Goal: Task Accomplishment & Management: Use online tool/utility

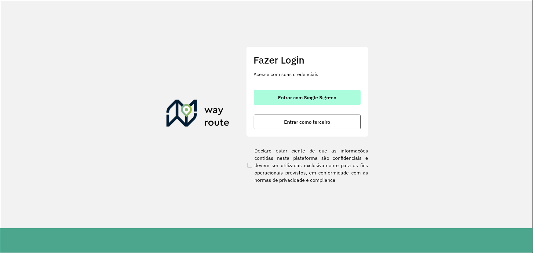
click at [297, 104] on button "Entrar com Single Sign-on" at bounding box center [307, 97] width 107 height 15
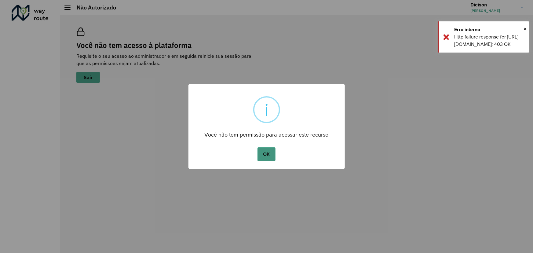
click at [266, 154] on button "OK" at bounding box center [266, 154] width 18 height 14
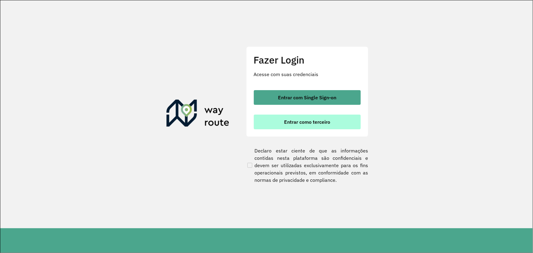
click at [306, 115] on button "Entrar como terceiro" at bounding box center [307, 122] width 107 height 15
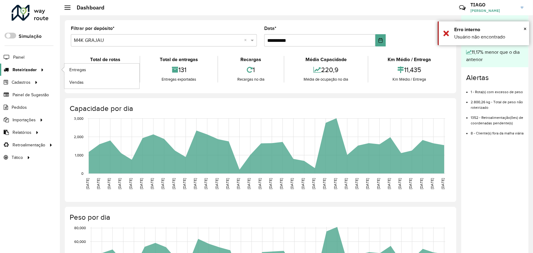
click at [39, 70] on icon at bounding box center [41, 69] width 5 height 9
click at [66, 70] on link "Entregas" at bounding box center [101, 70] width 75 height 12
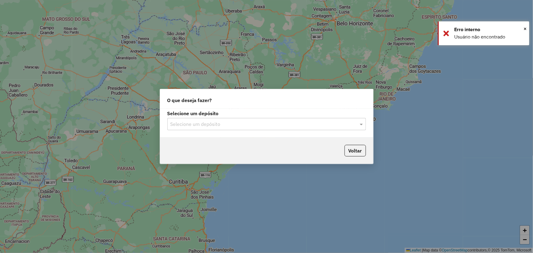
drag, startPoint x: 312, startPoint y: 126, endPoint x: 248, endPoint y: 123, distance: 64.2
click at [284, 122] on input "text" at bounding box center [260, 124] width 180 height 7
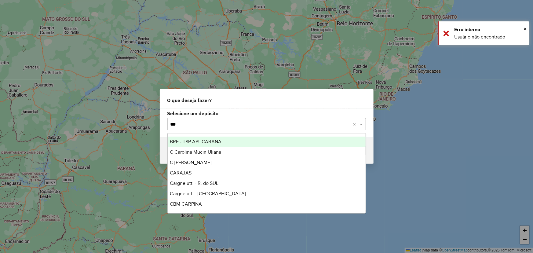
type input "****"
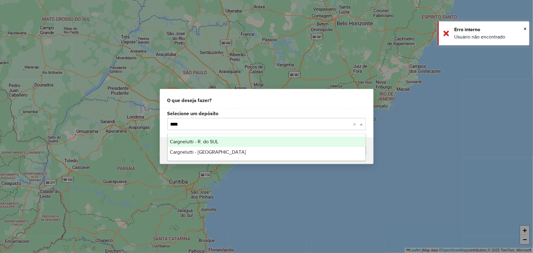
click at [202, 140] on span "Cargnelutti - R. do SUL" at bounding box center [194, 141] width 49 height 5
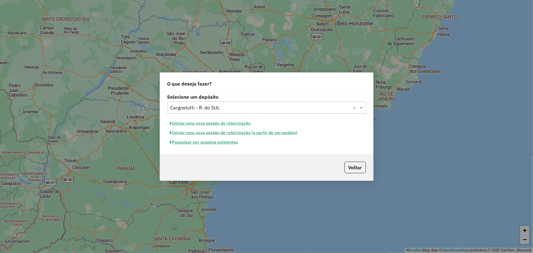
click at [220, 139] on button "Pesquisar por sessões existentes" at bounding box center [204, 141] width 74 height 9
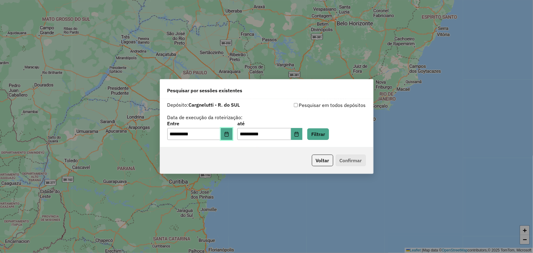
click at [229, 135] on icon "Choose Date" at bounding box center [226, 134] width 5 height 5
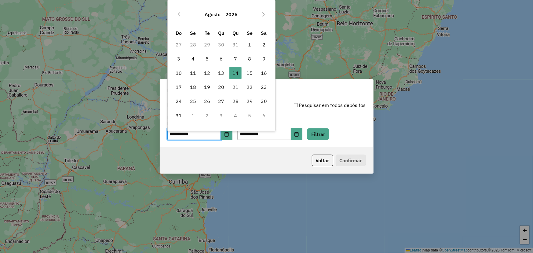
click at [211, 17] on button "Agosto" at bounding box center [212, 14] width 21 height 15
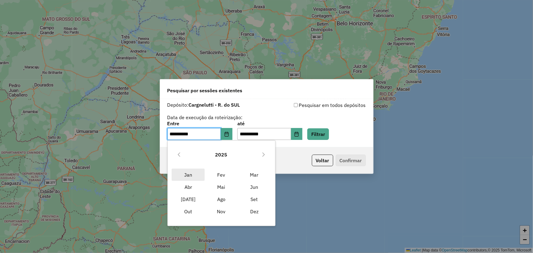
click at [188, 177] on span "Jan" at bounding box center [188, 175] width 33 height 12
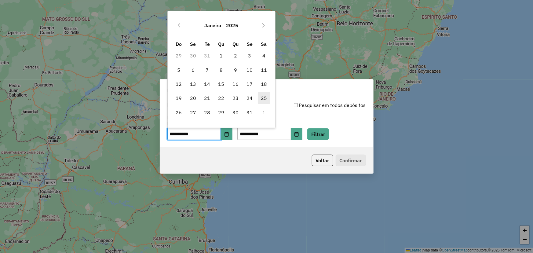
click at [264, 96] on span "25" at bounding box center [264, 98] width 12 height 12
type input "**********"
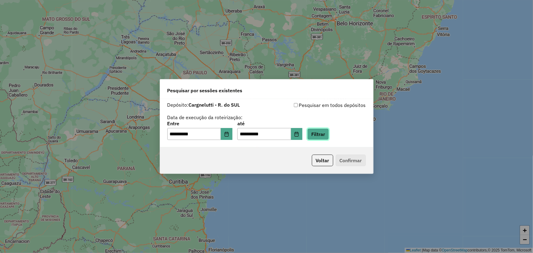
click at [324, 133] on button "Filtrar" at bounding box center [318, 134] width 22 height 12
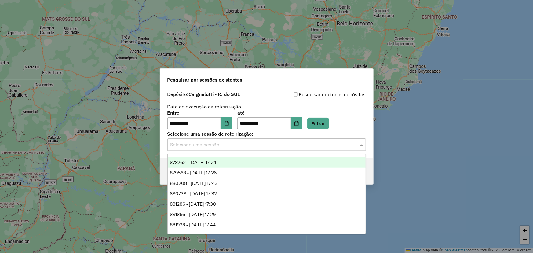
click at [228, 145] on input "text" at bounding box center [260, 144] width 180 height 7
click at [211, 165] on span "878762 - 25/01/2025 17:24" at bounding box center [193, 162] width 46 height 5
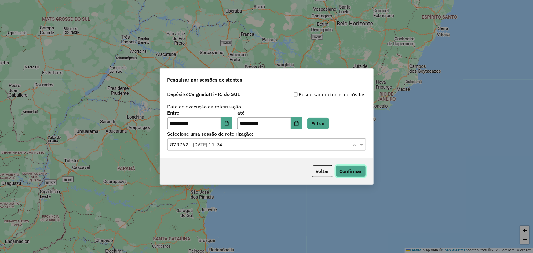
click at [344, 176] on button "Confirmar" at bounding box center [351, 171] width 30 height 12
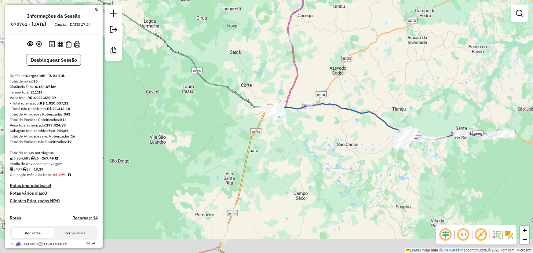
drag, startPoint x: 260, startPoint y: 193, endPoint x: 247, endPoint y: 162, distance: 34.6
click at [267, 171] on div "Janela de atendimento Grade de atendimento Capacidade Transportadoras Veículos …" at bounding box center [266, 126] width 533 height 253
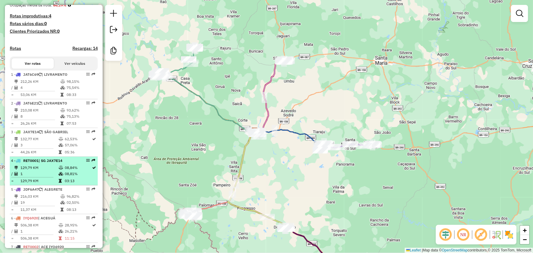
scroll to position [194, 0]
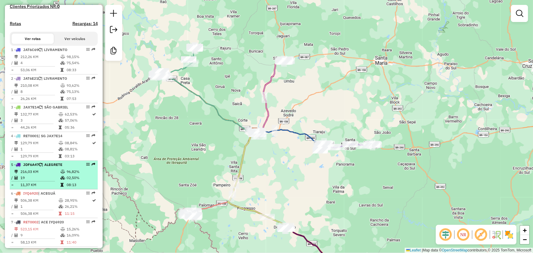
click at [47, 167] on span "| ALEGRETE" at bounding box center [52, 164] width 20 height 5
select select "**********"
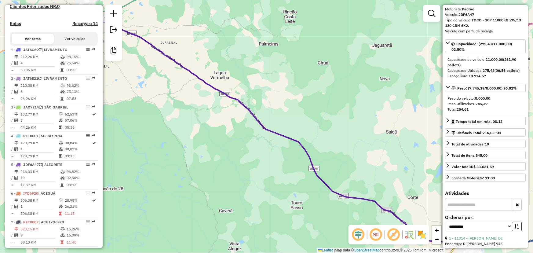
scroll to position [27, 0]
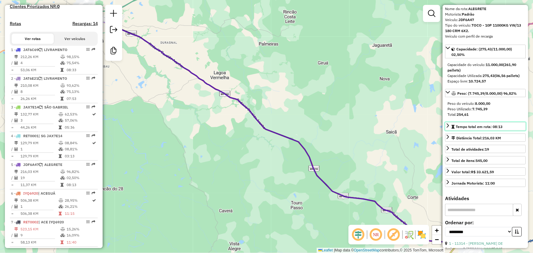
click at [448, 130] on link "Tempo total em rota: 08:13" at bounding box center [485, 126] width 81 height 8
